Goal: Transaction & Acquisition: Subscribe to service/newsletter

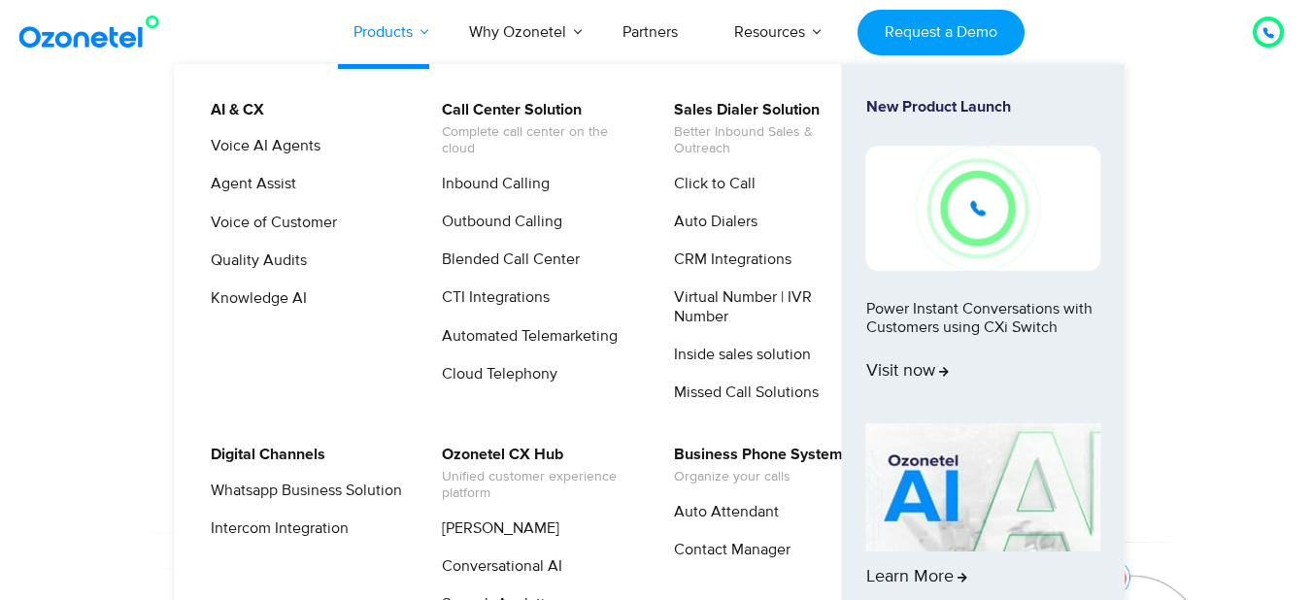
click at [394, 33] on link "Products" at bounding box center [383, 32] width 116 height 64
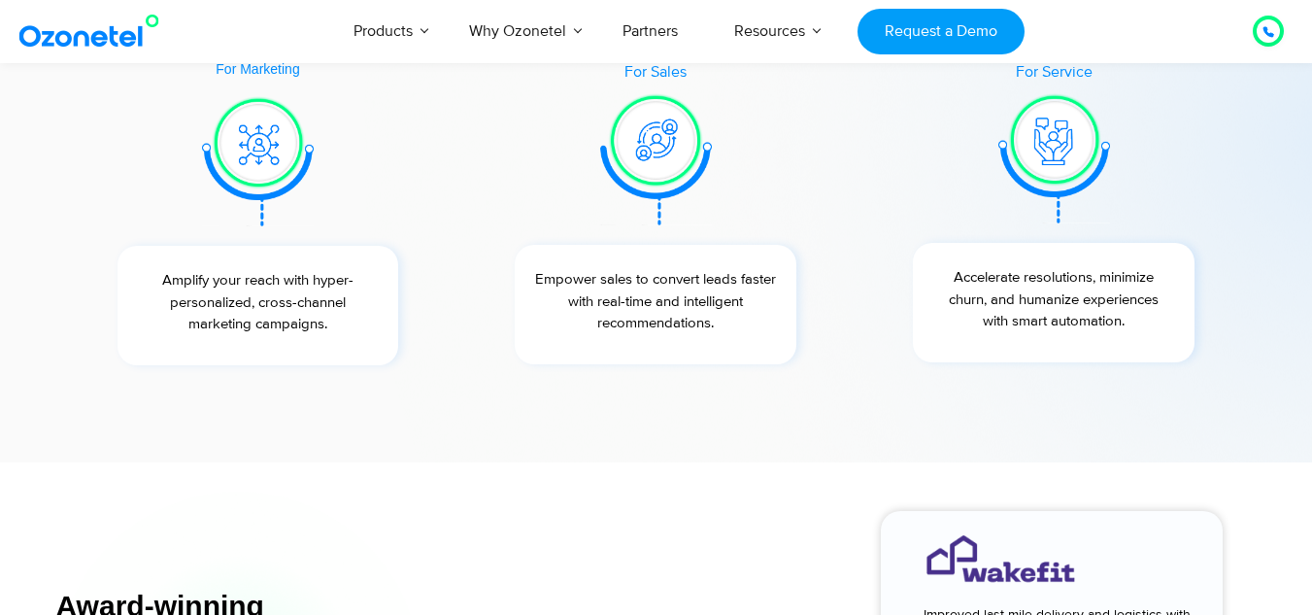
scroll to position [7309, 0]
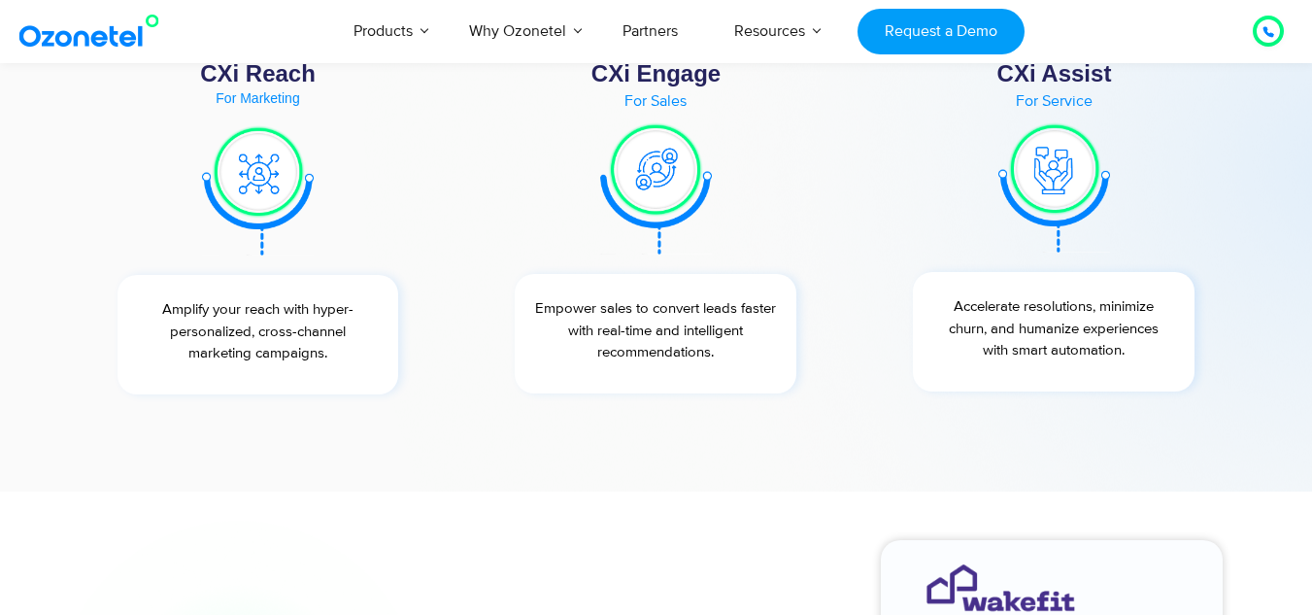
click at [706, 442] on section "CXi Reach For Marketing Amplify your reach with hyper-personalized, cross-chann…" at bounding box center [656, 228] width 1195 height 449
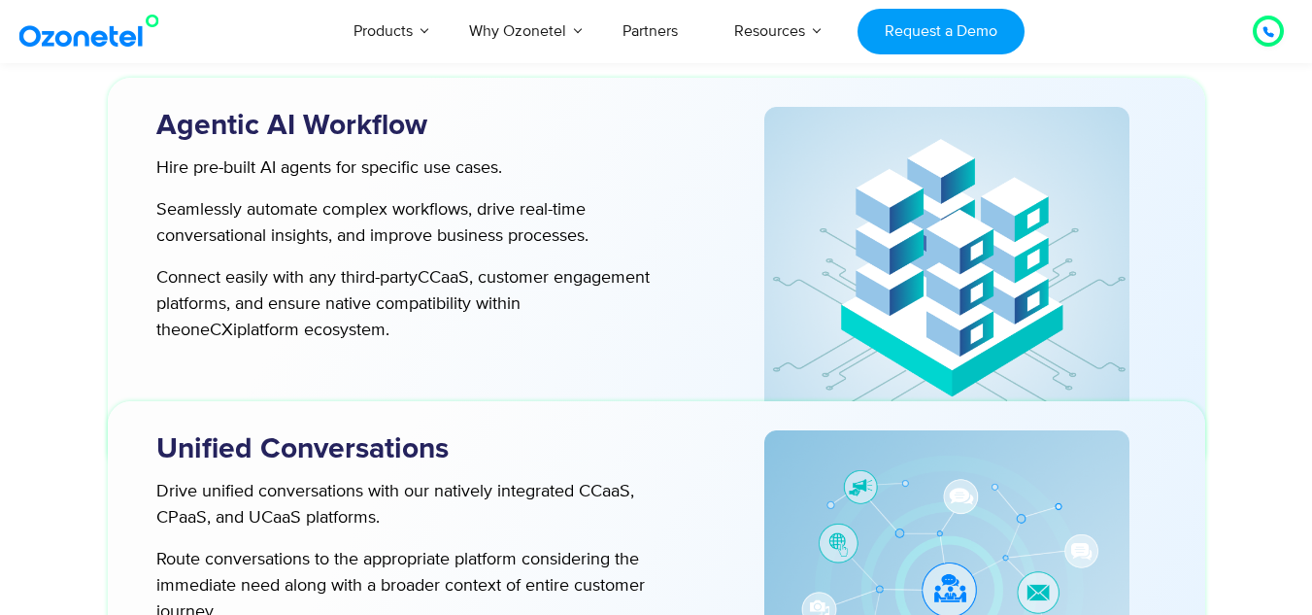
scroll to position [5106, 0]
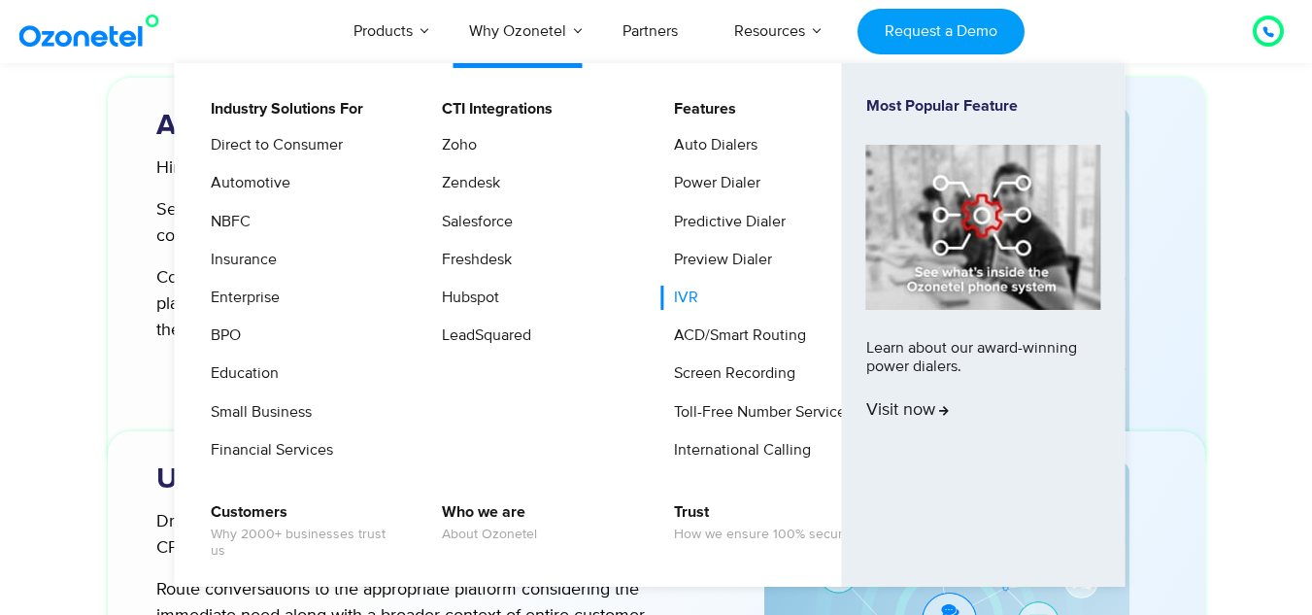
click at [689, 301] on link "IVR" at bounding box center [682, 298] width 40 height 24
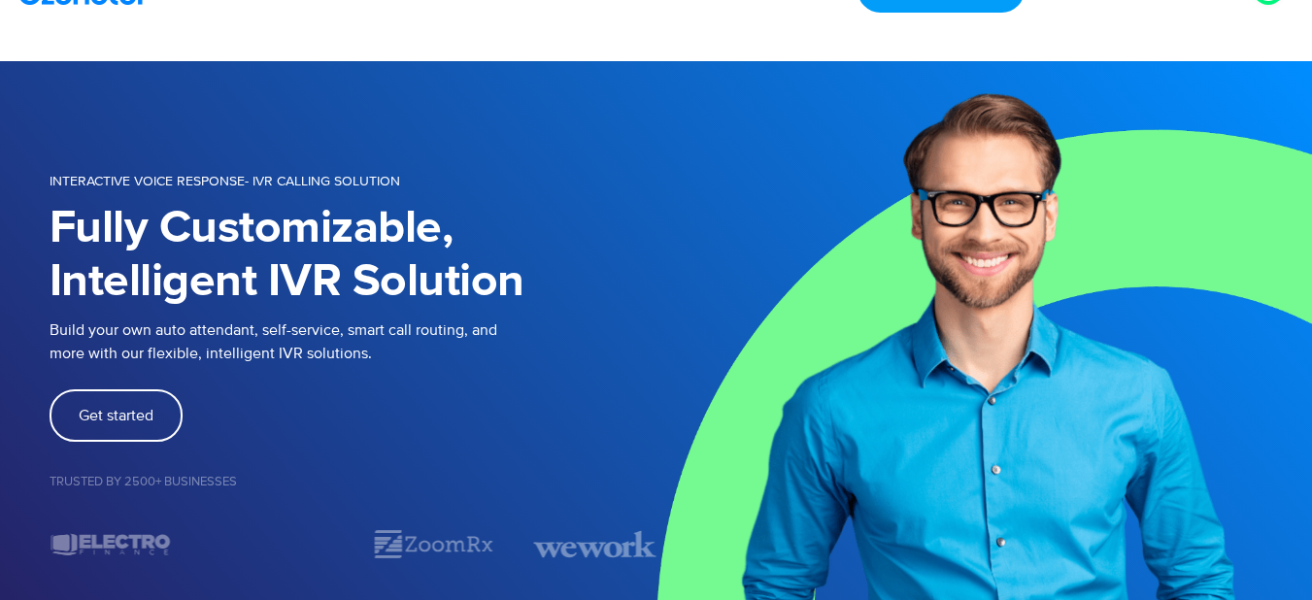
scroll to position [42, 0]
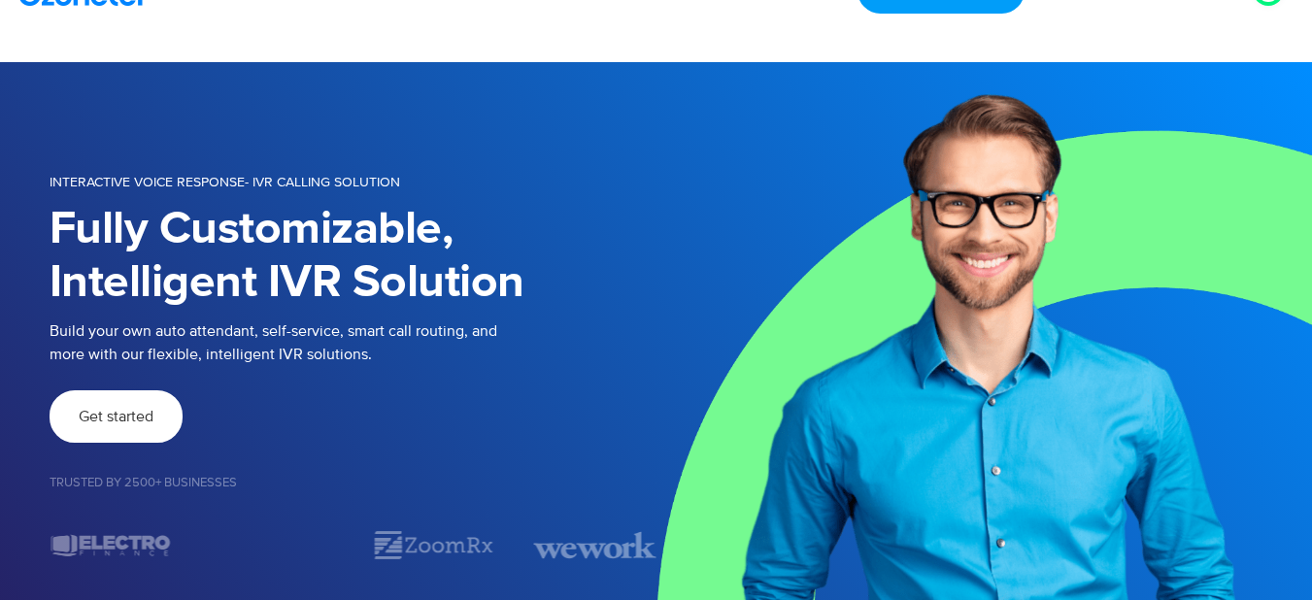
click at [170, 411] on link "Get started" at bounding box center [116, 417] width 133 height 52
